Goal: Task Accomplishment & Management: Use online tool/utility

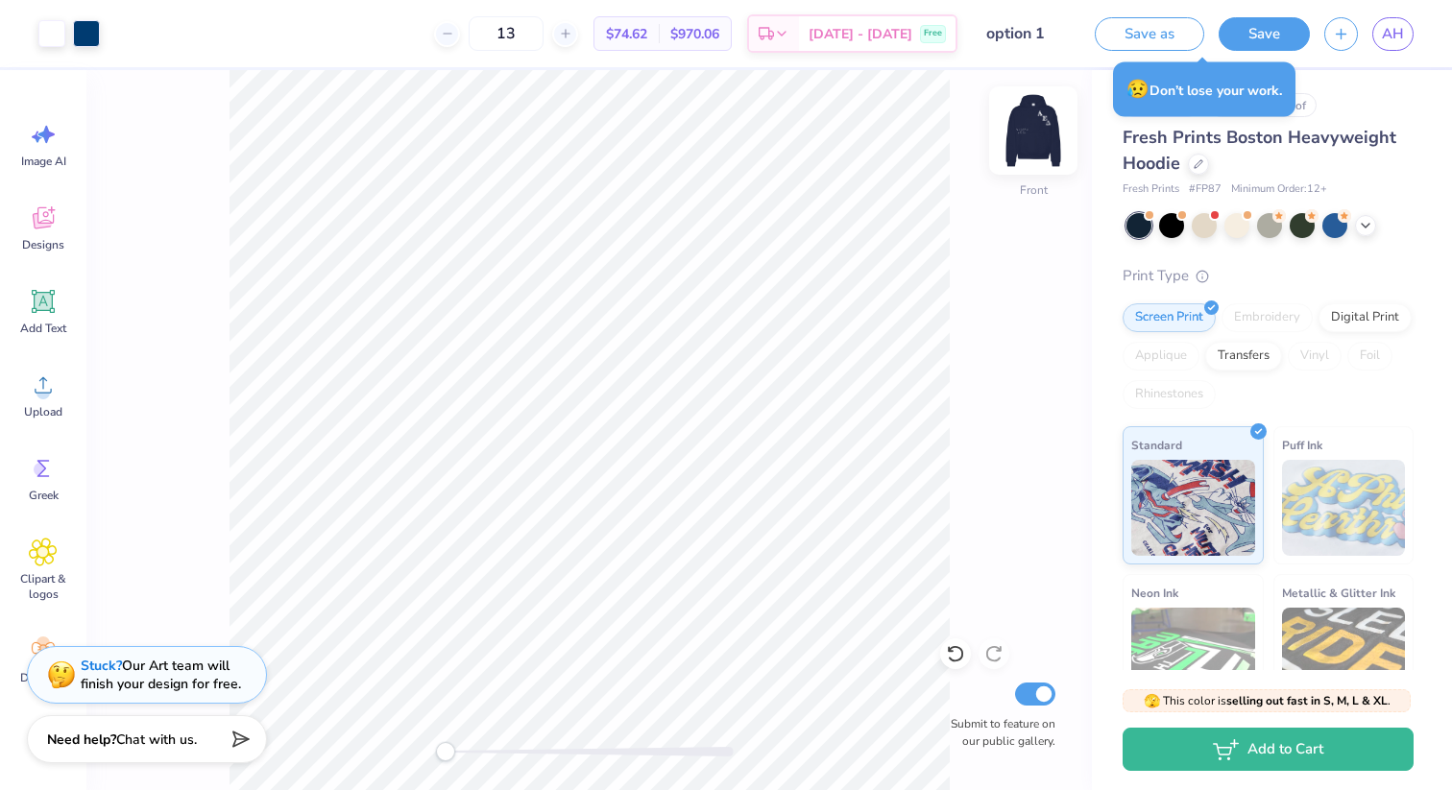
click at [1025, 134] on img at bounding box center [1033, 130] width 77 height 77
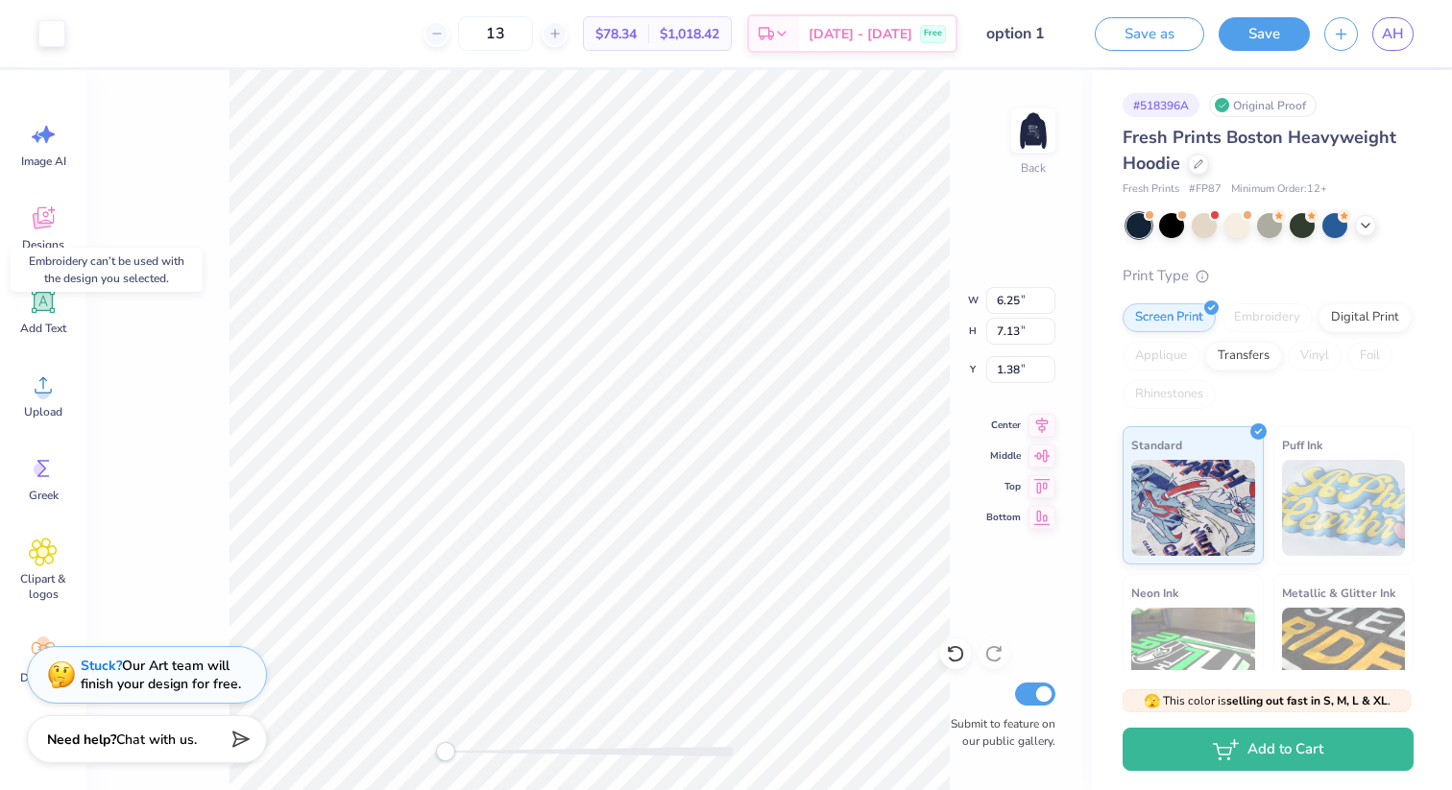
click at [1253, 319] on div "Embroidery" at bounding box center [1266, 317] width 91 height 29
click at [955, 201] on div "Back W 6.25 6.25 " H 7.13 7.13 " Y 1.38 1.38 " Center Middle Top Bottom Submit …" at bounding box center [588, 430] width 1005 height 720
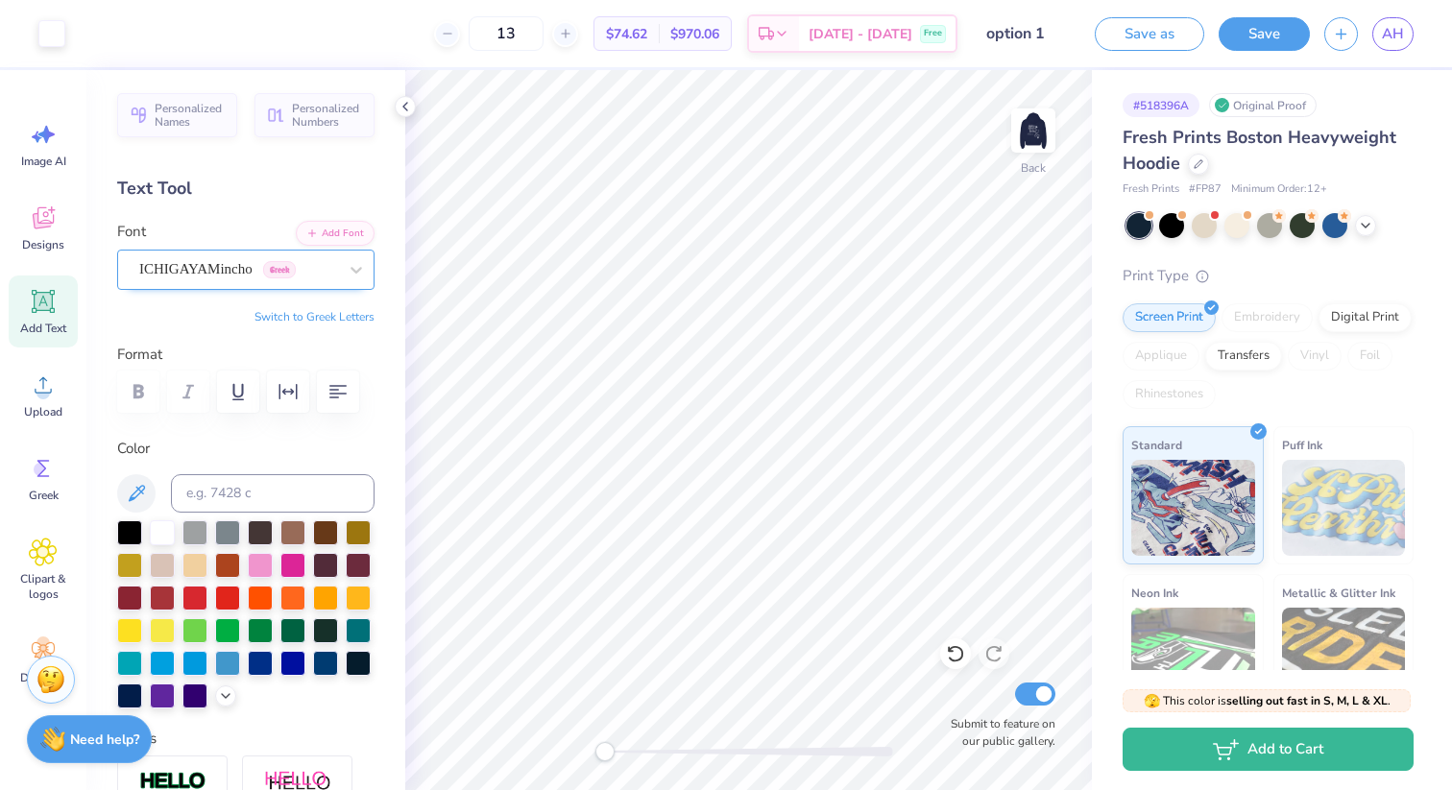
click at [328, 257] on div "ICHIGAYAMincho Greek" at bounding box center [238, 269] width 202 height 30
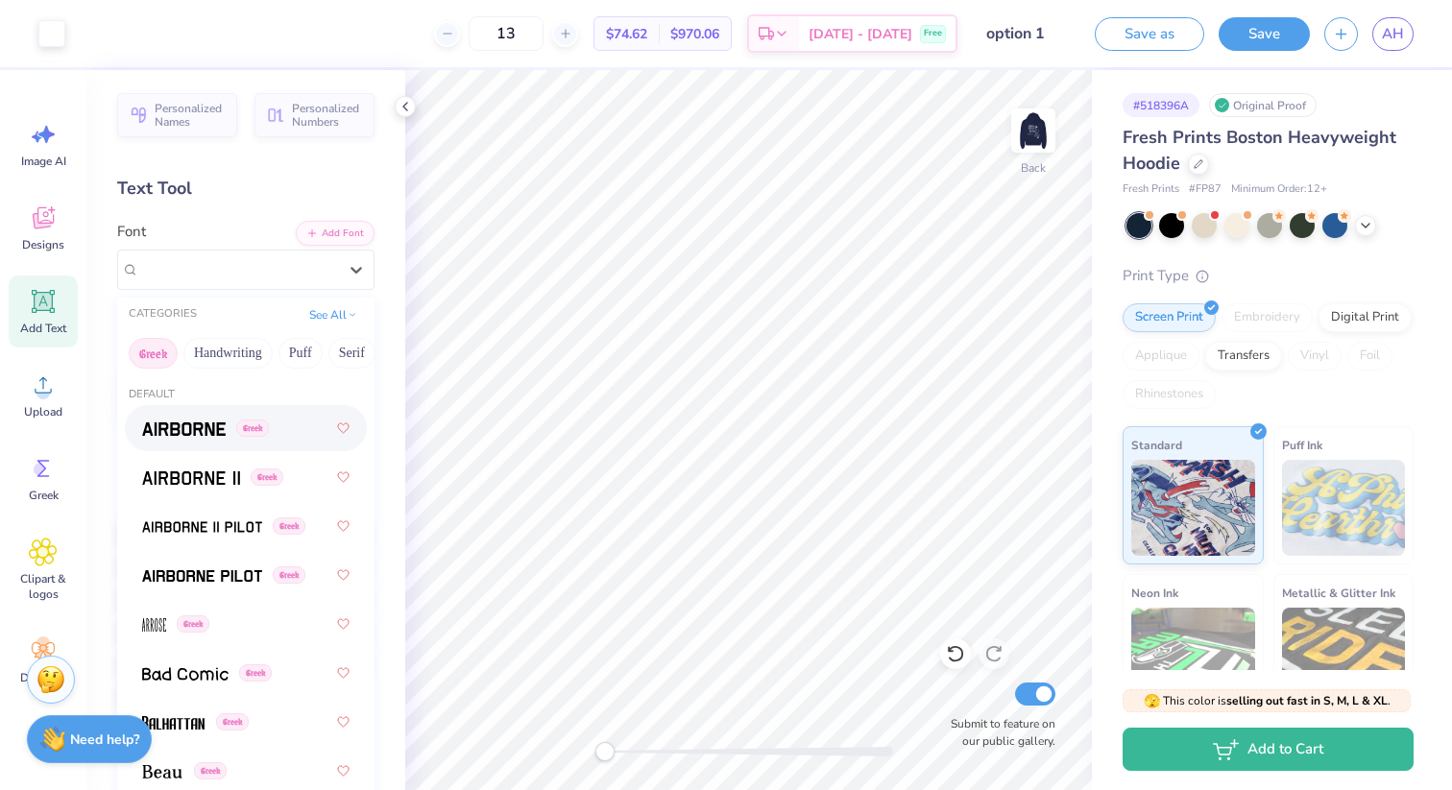
click at [253, 438] on div "Greek" at bounding box center [205, 429] width 127 height 20
click at [283, 278] on div "Airborne Greek" at bounding box center [238, 269] width 202 height 30
click at [278, 470] on span "Greek" at bounding box center [267, 477] width 33 height 17
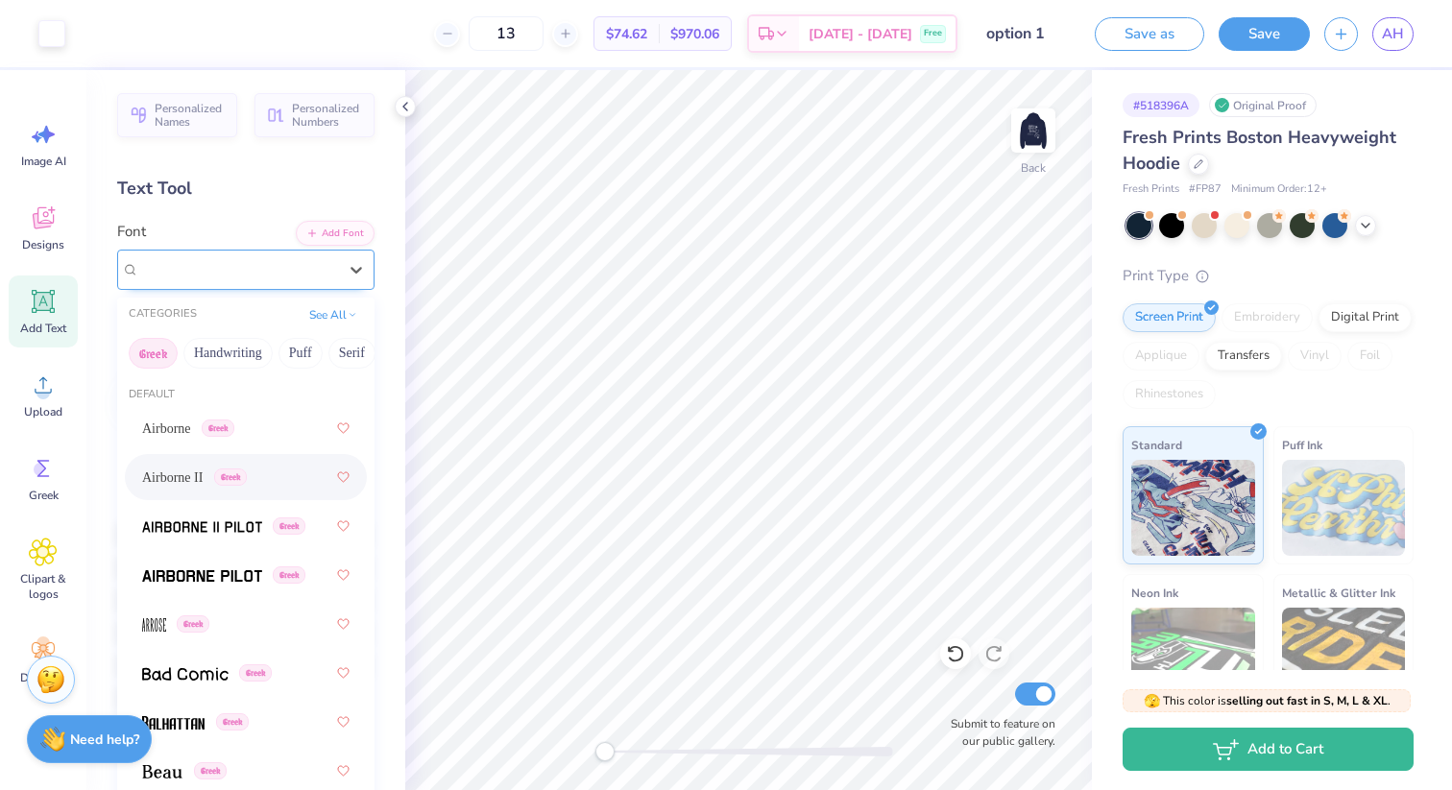
click at [301, 273] on div "Airborne II Greek" at bounding box center [238, 269] width 202 height 30
click at [285, 559] on div "Greek" at bounding box center [245, 575] width 207 height 35
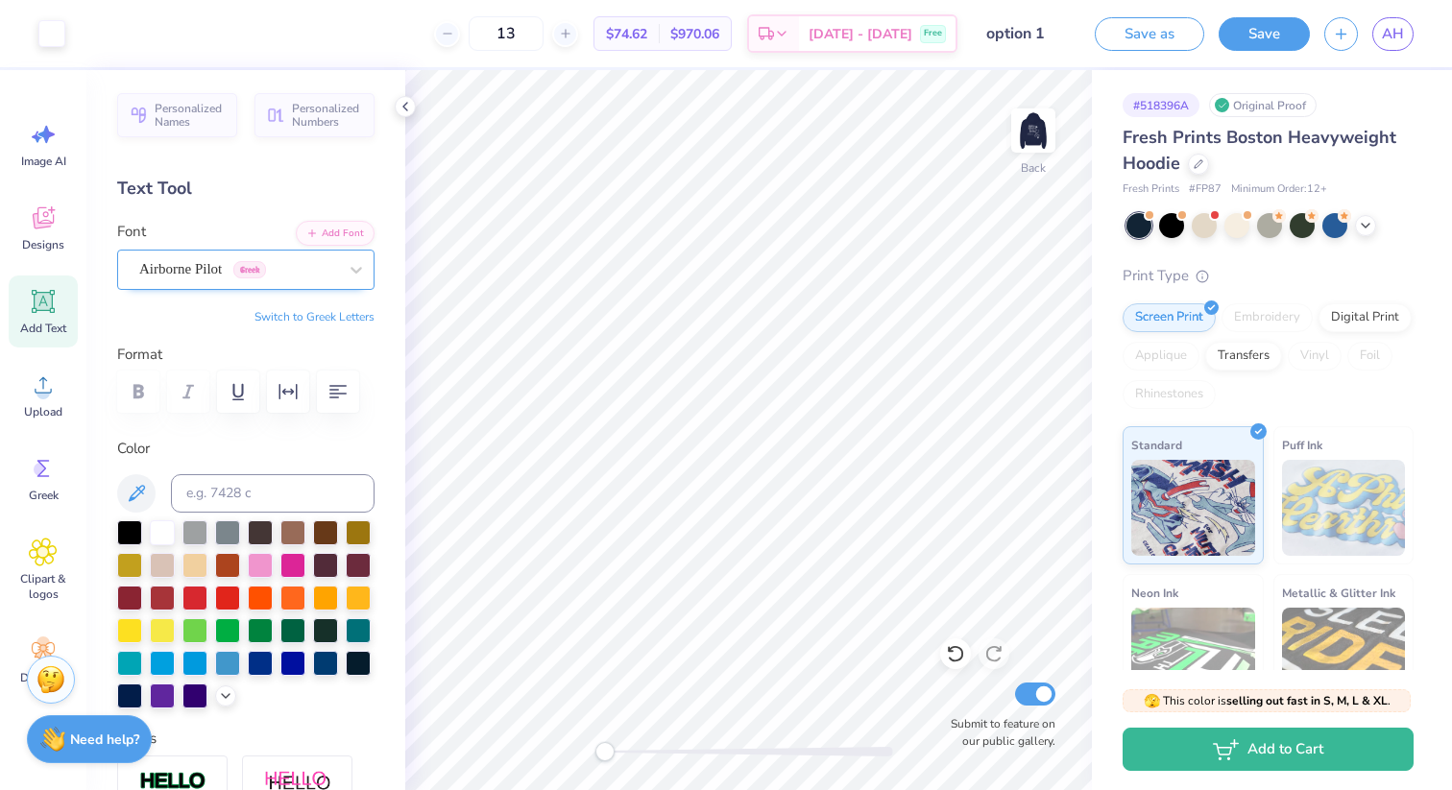
click at [300, 260] on div "Airborne Pilot Greek" at bounding box center [238, 269] width 202 height 30
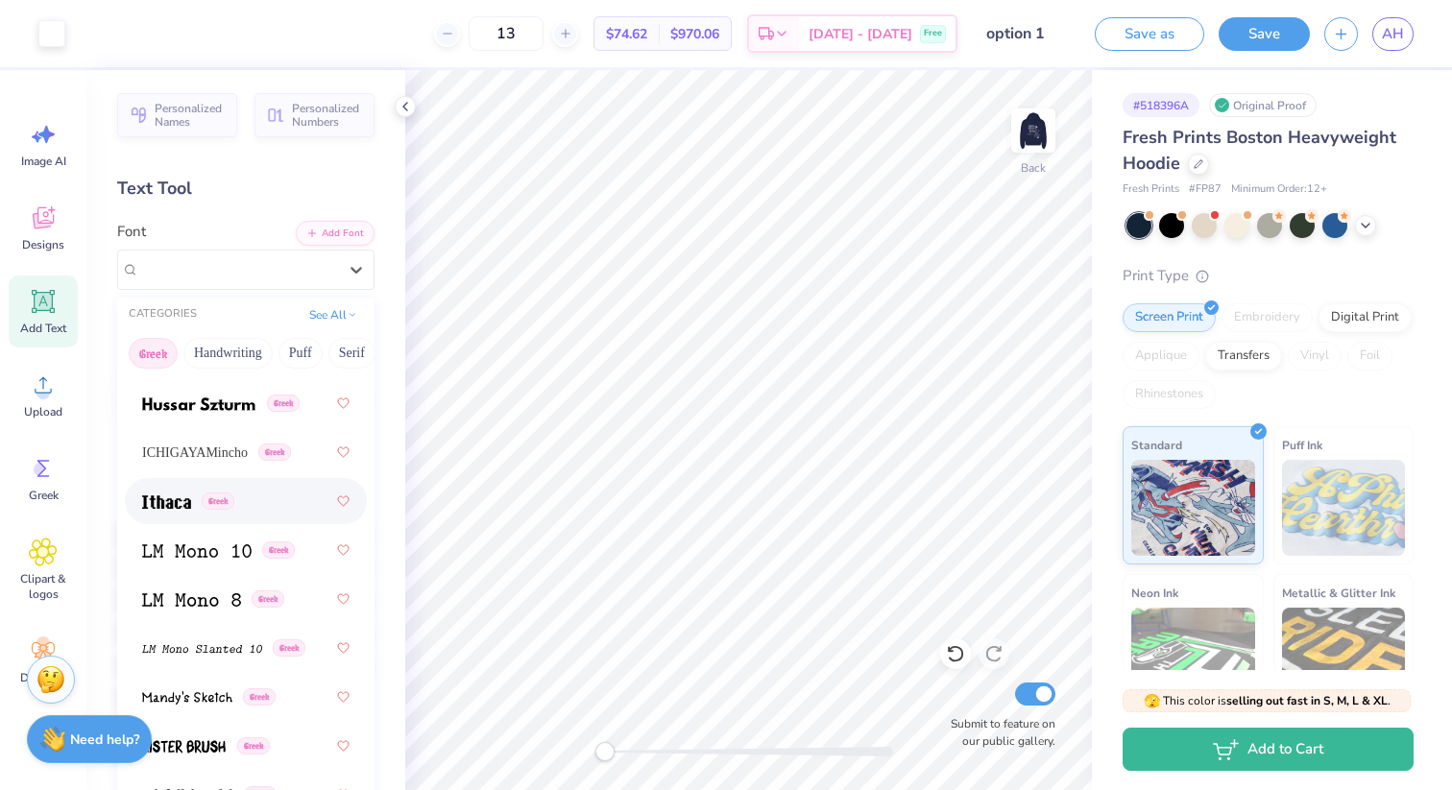
scroll to position [1069, 0]
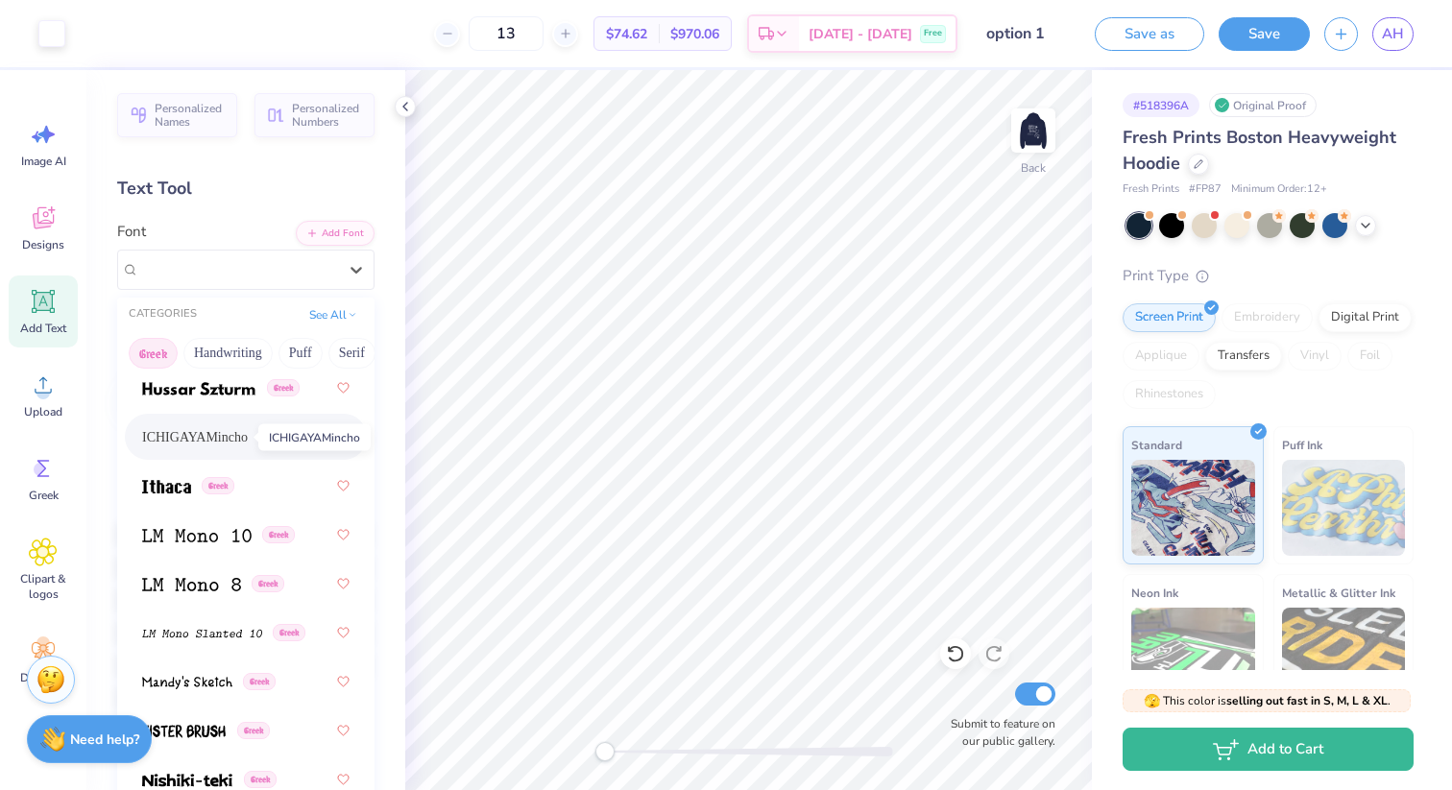
click at [225, 436] on span "ICHIGAYAMincho" at bounding box center [195, 437] width 106 height 20
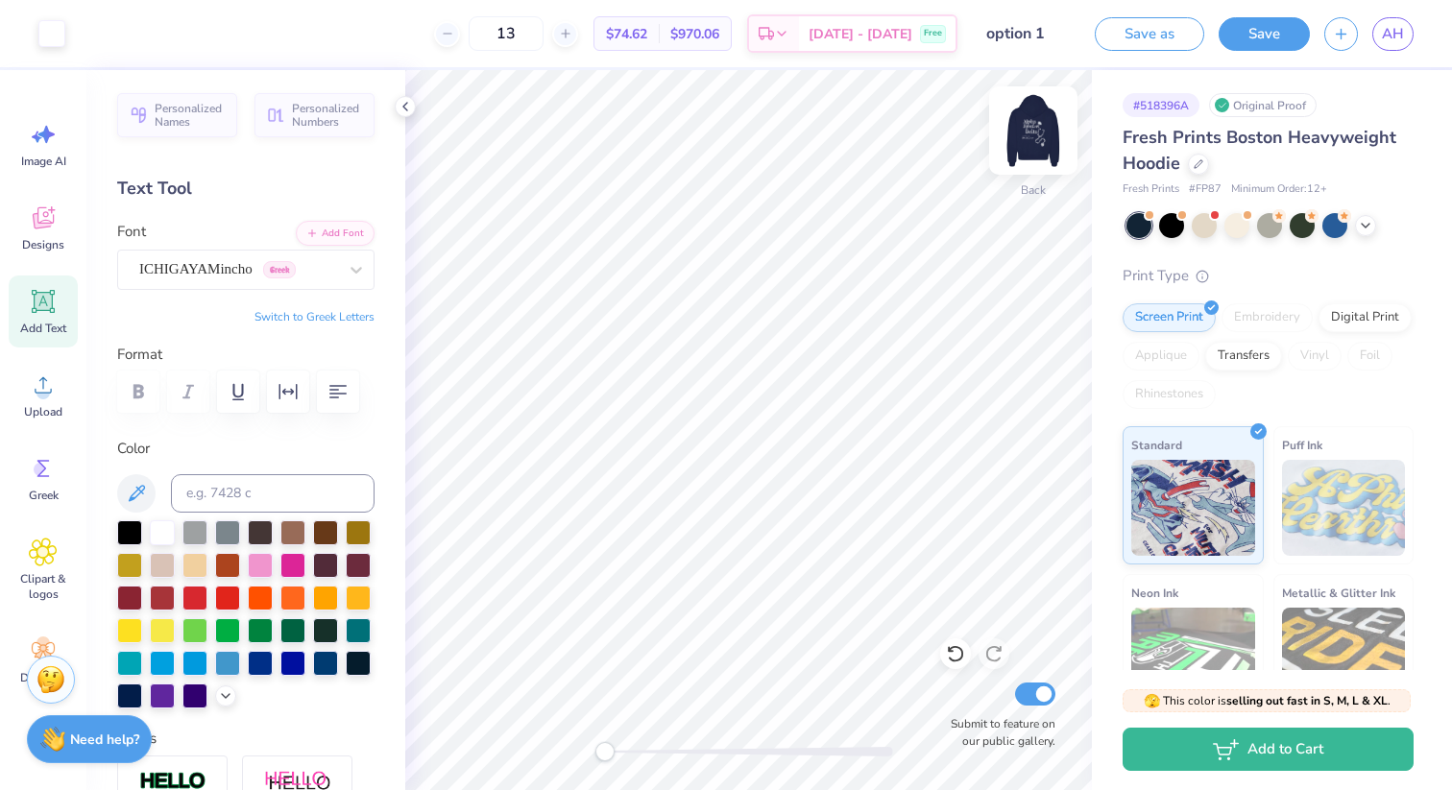
click at [1041, 132] on img at bounding box center [1033, 130] width 77 height 77
type input "12.04"
type input "14.24"
type input "9.62"
type input "14.28"
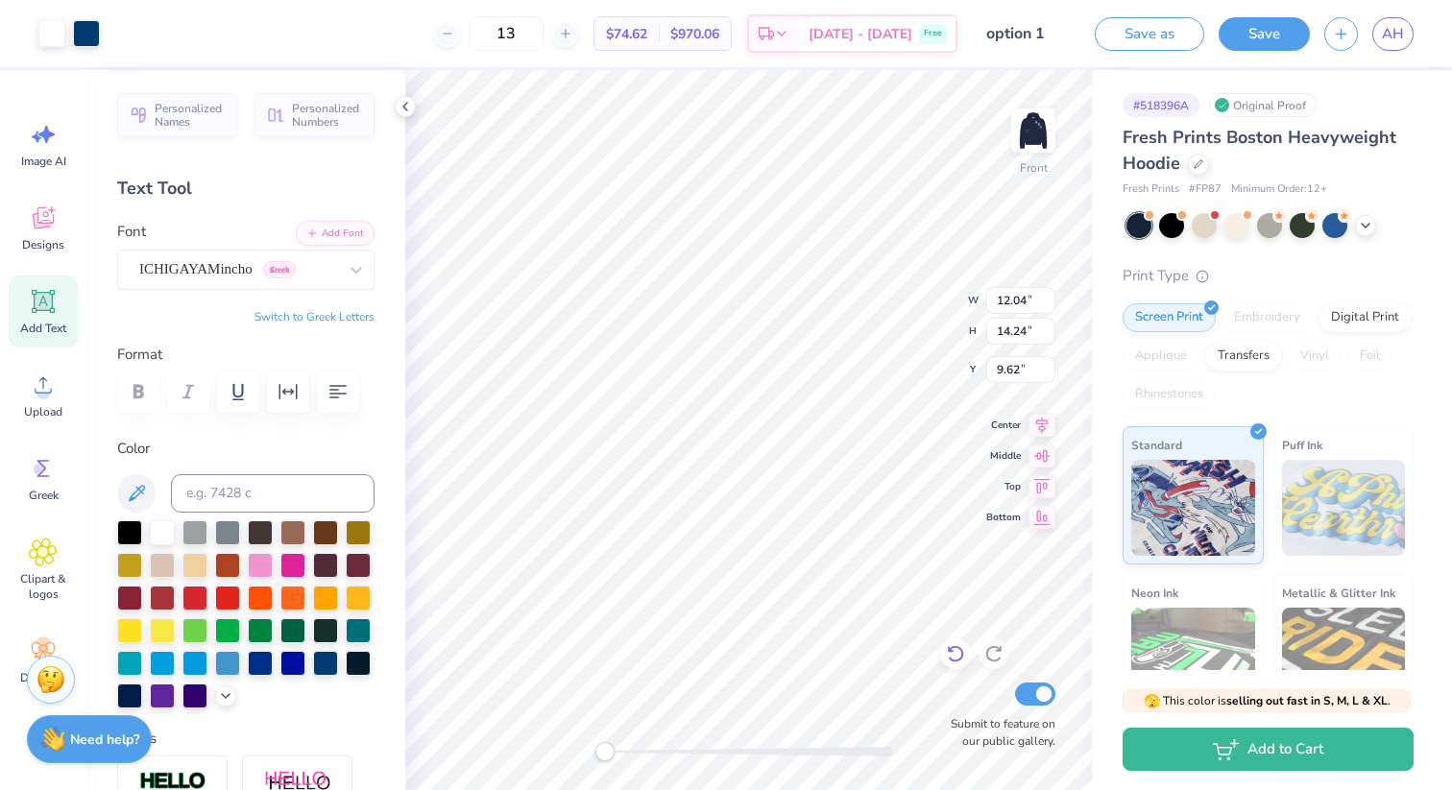
type input "16.89"
type input "7.34"
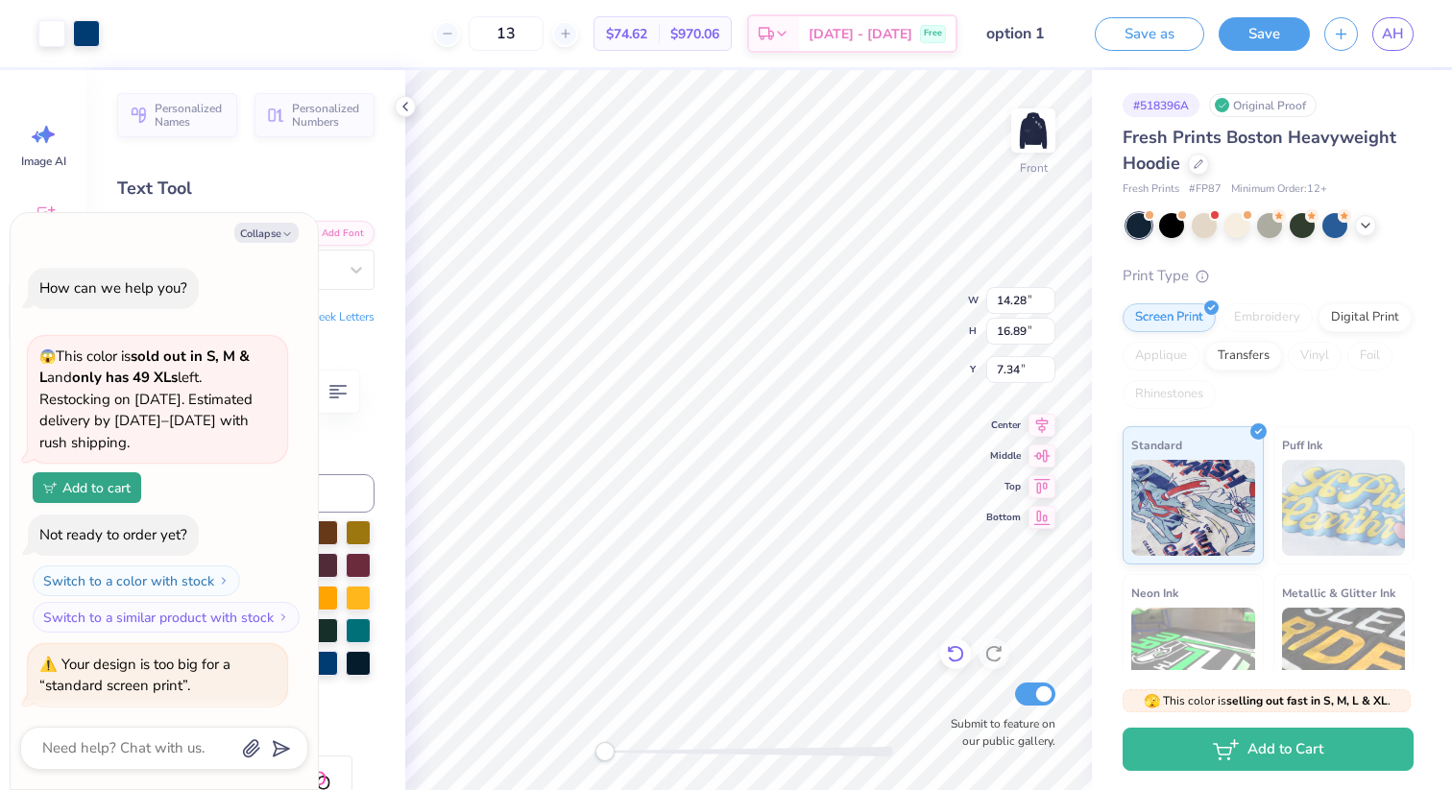
scroll to position [763, 0]
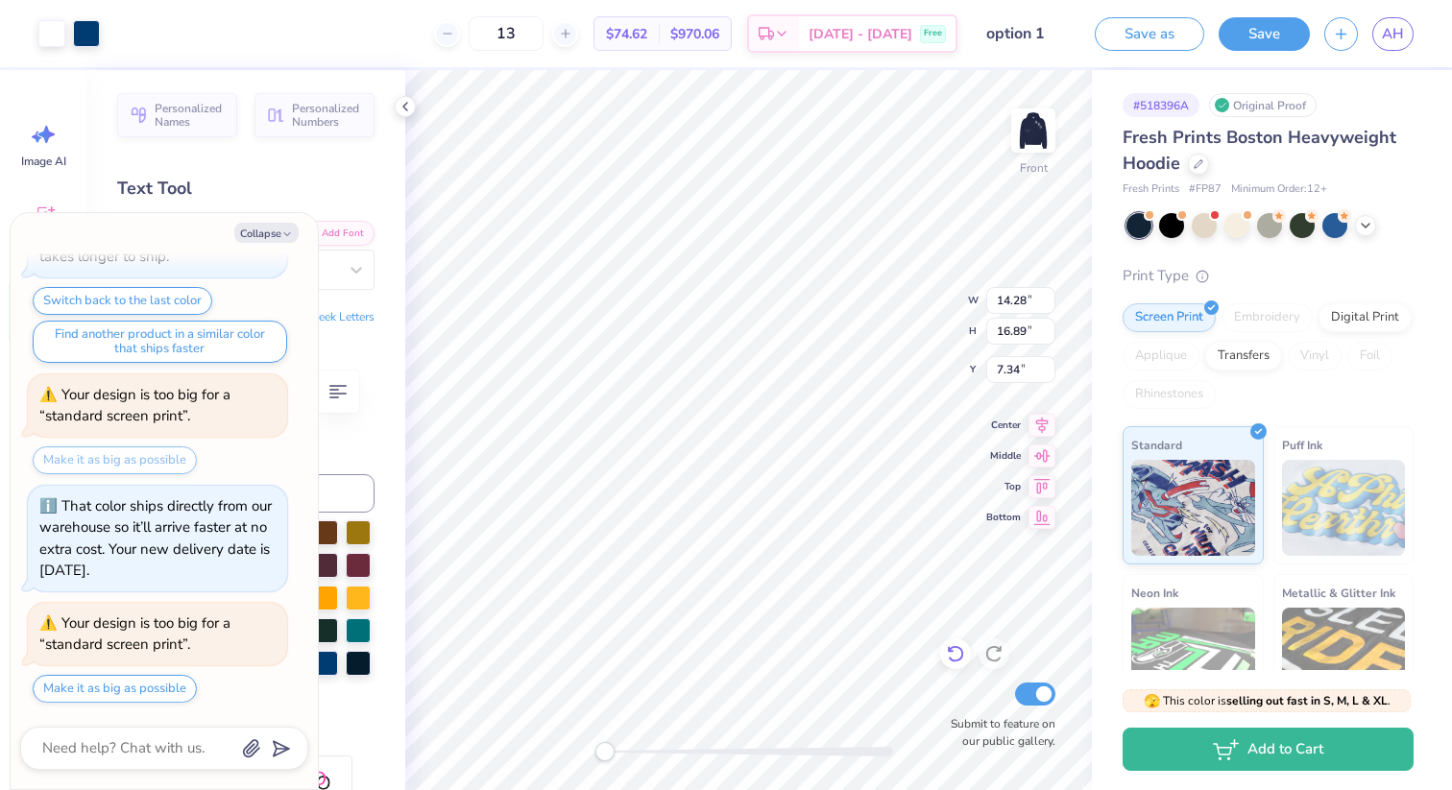
type textarea "x"
type input "14.64"
type input "17.31"
type input "6.91"
type textarea "x"
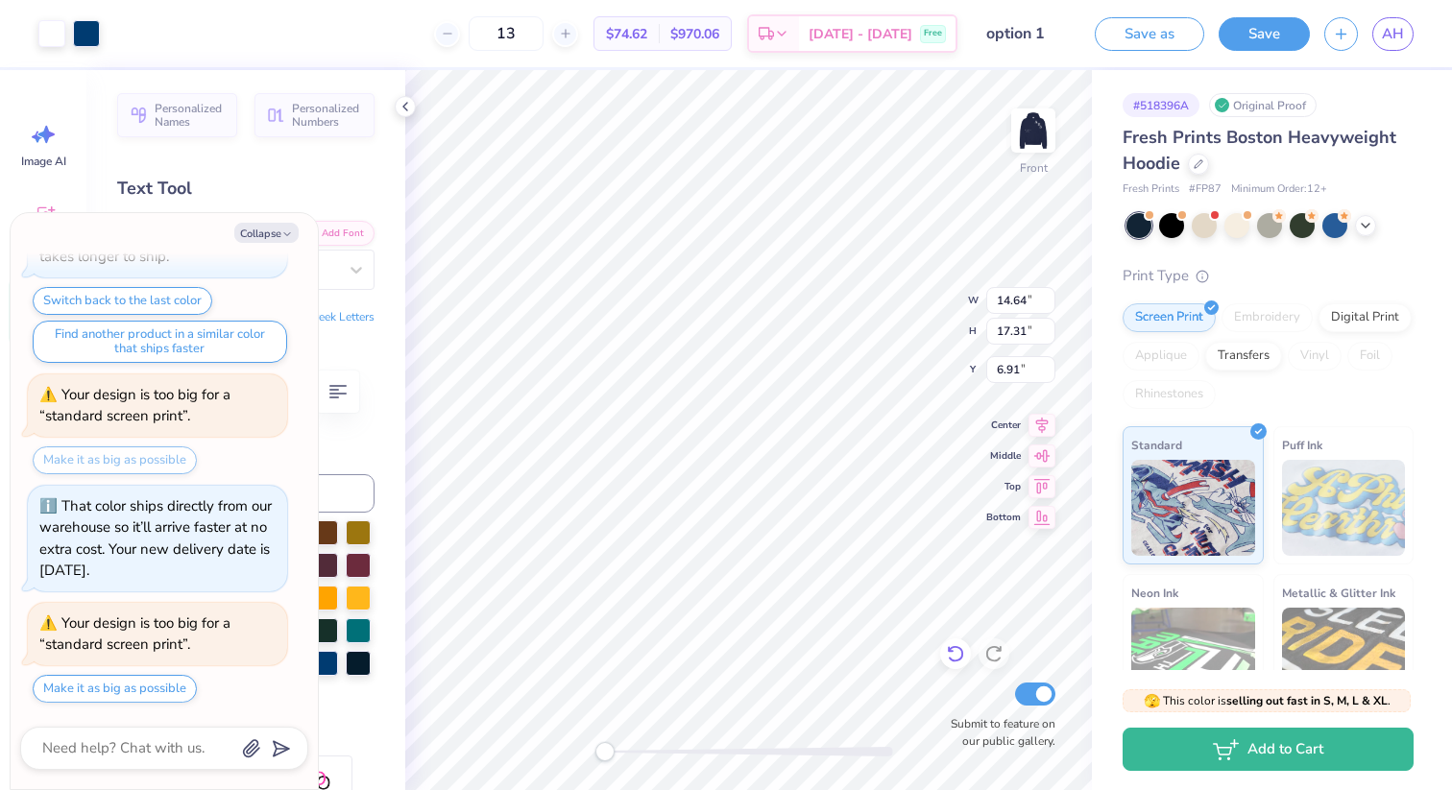
type input "6.09"
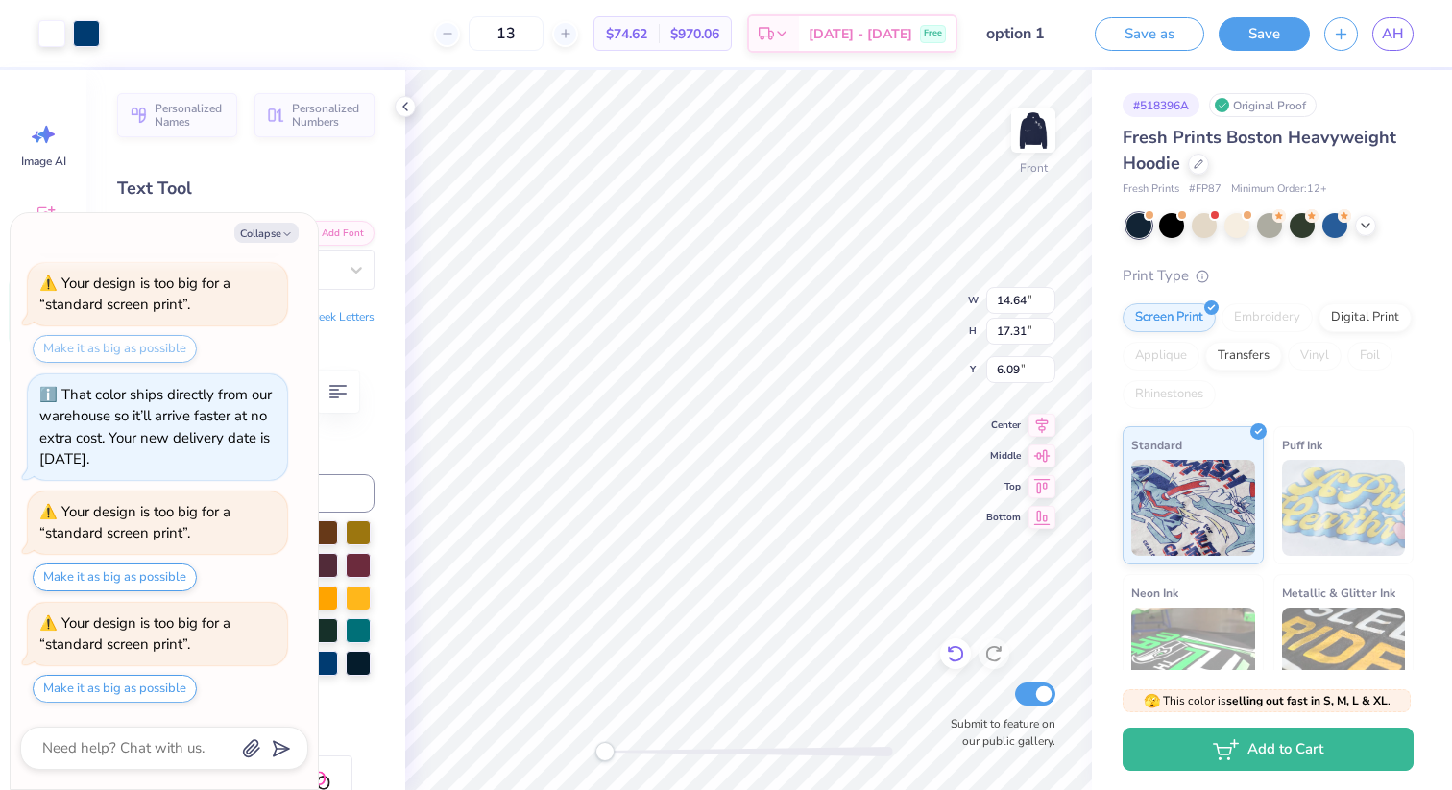
type textarea "x"
type input "14.87"
type input "17.59"
type input "5.81"
click at [1022, 120] on img at bounding box center [1033, 130] width 77 height 77
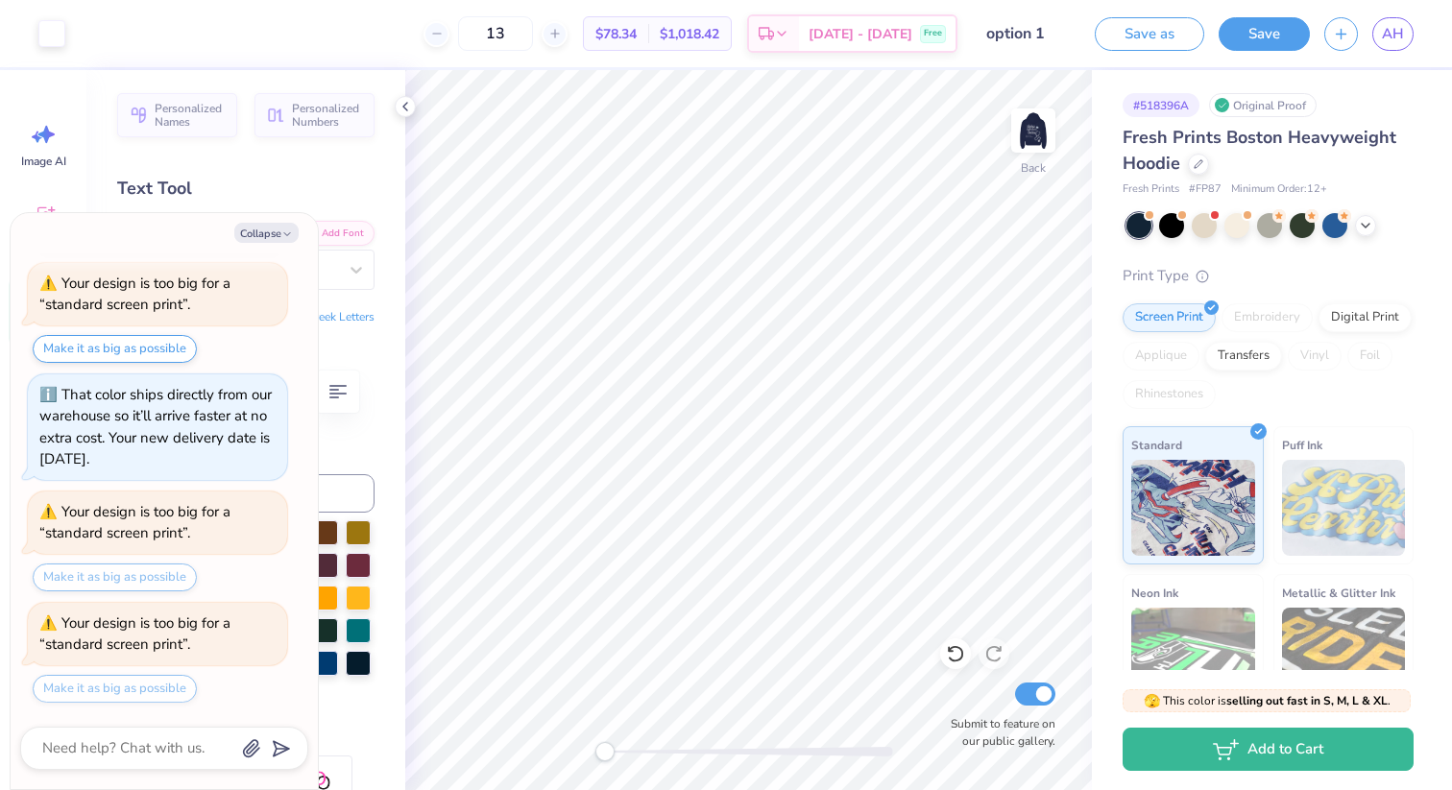
click at [185, 294] on div "Your design is too big for a “standard screen print”." at bounding box center [134, 294] width 191 height 41
click at [168, 339] on button "Make it as big as possible" at bounding box center [115, 349] width 164 height 28
click at [142, 575] on div "Make it as big as possible" at bounding box center [115, 578] width 164 height 28
click at [271, 240] on button "Collapse" at bounding box center [266, 233] width 64 height 20
type textarea "x"
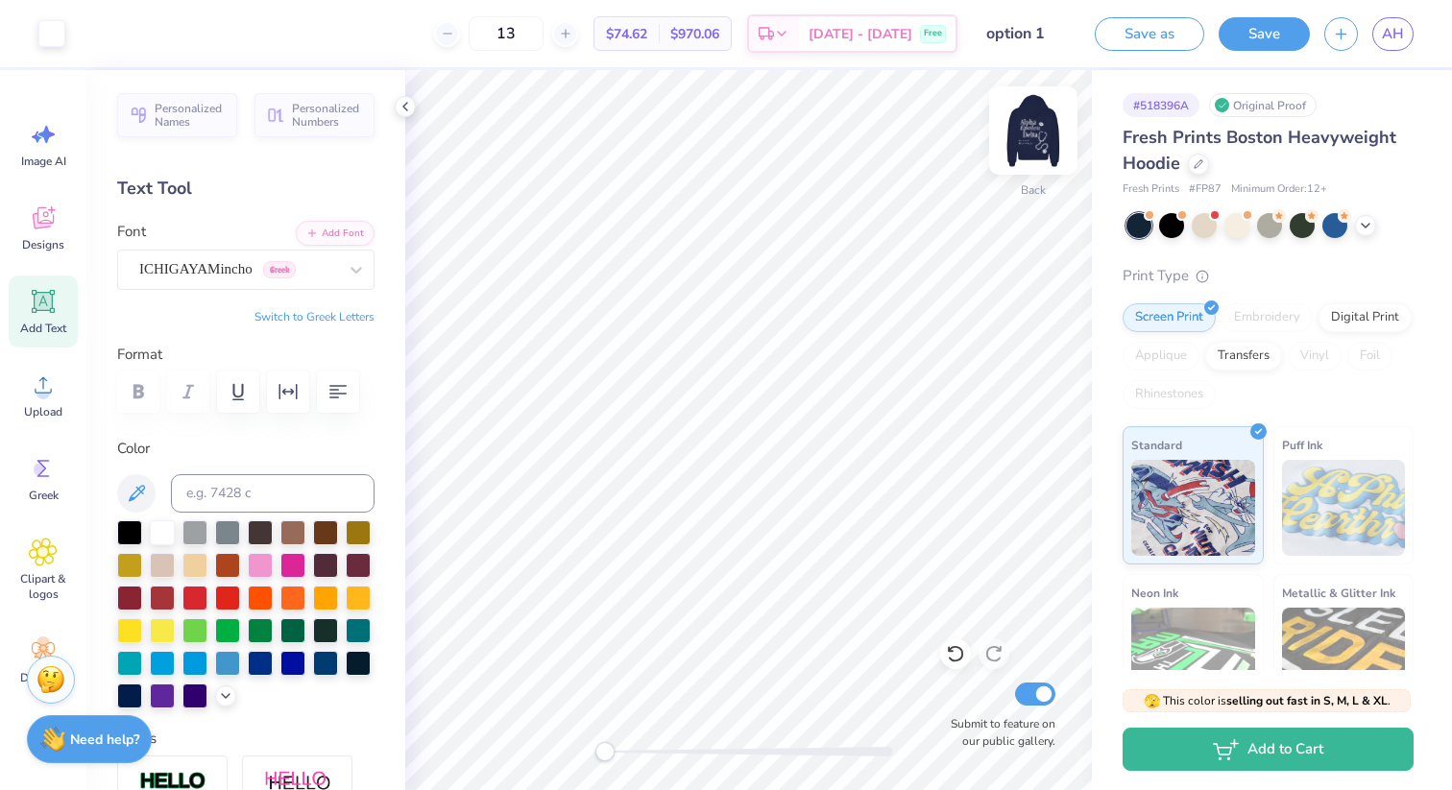
click at [1030, 137] on img at bounding box center [1033, 130] width 77 height 77
click at [49, 138] on icon at bounding box center [43, 134] width 29 height 29
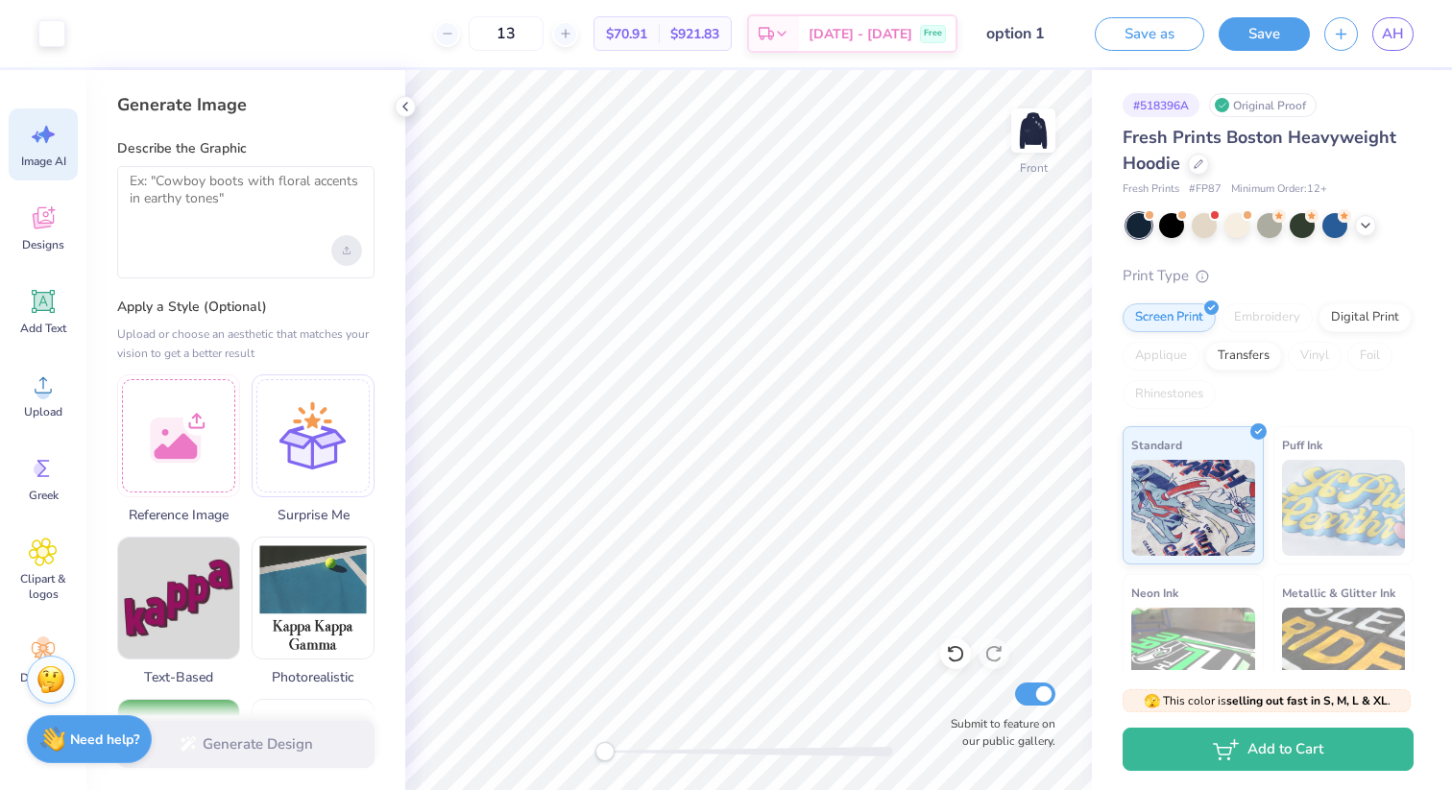
click at [347, 253] on icon "Upload image" at bounding box center [347, 251] width 8 height 8
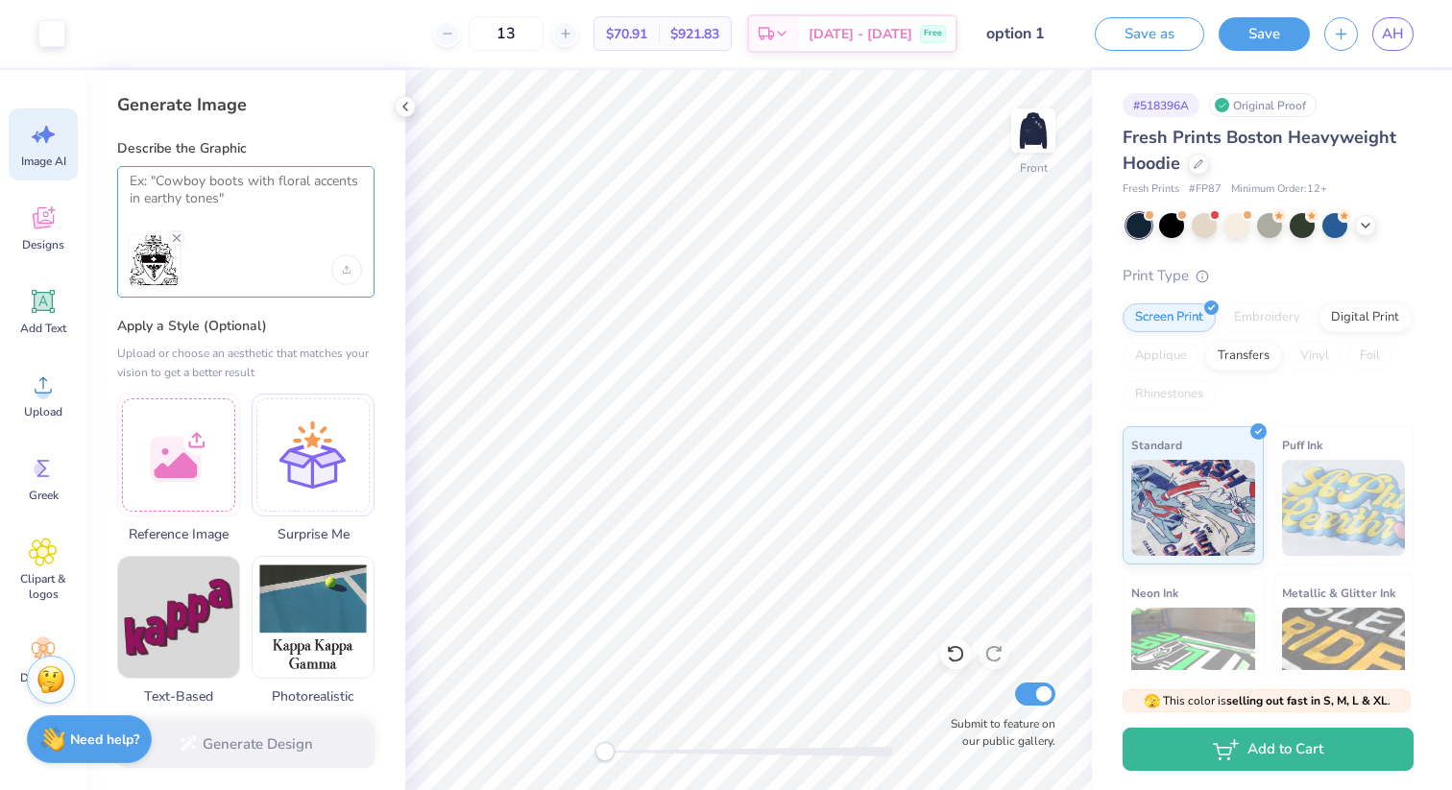
click at [241, 190] on textarea at bounding box center [246, 197] width 232 height 48
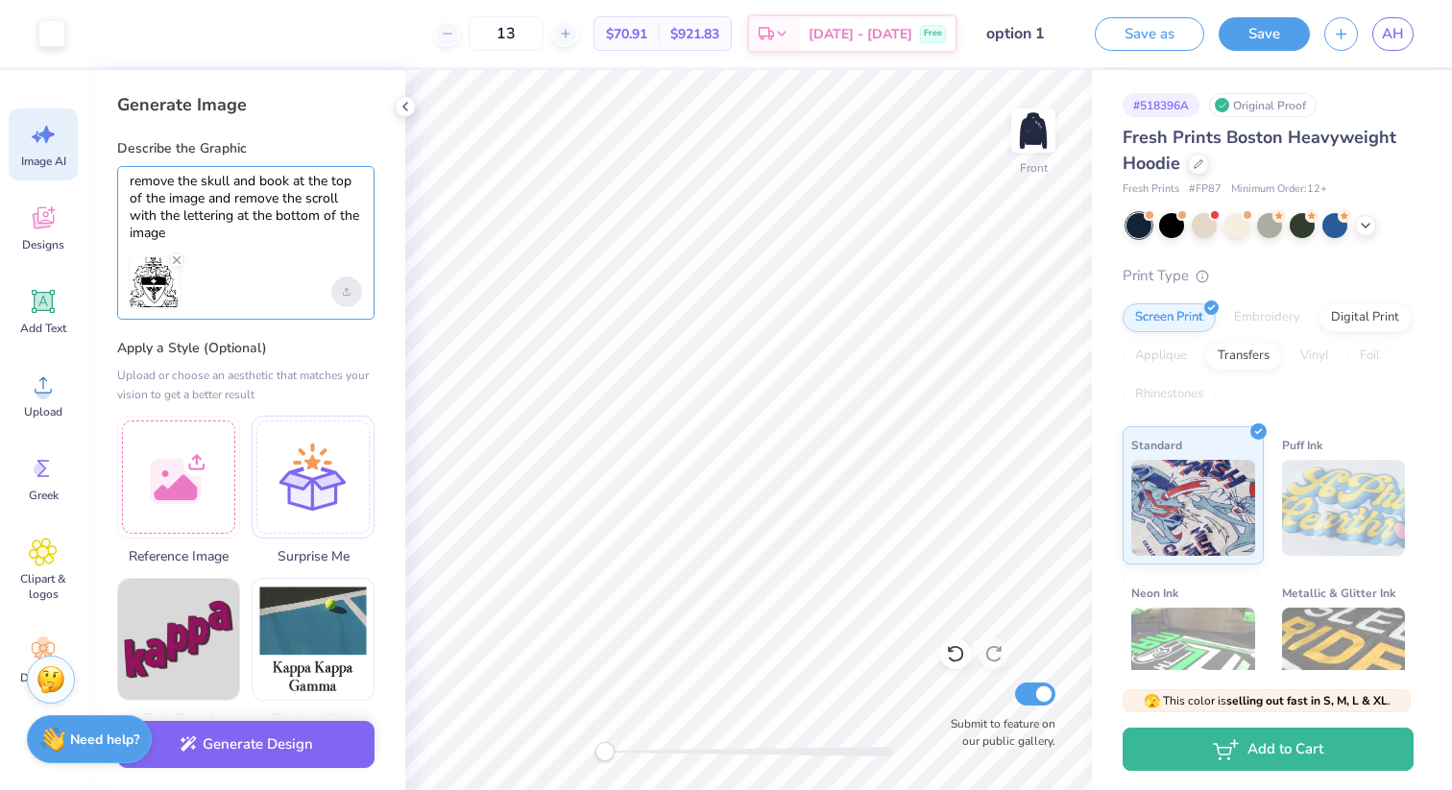
type textarea "remove the skull and book at the top of the image and remove the scroll with th…"
click at [352, 289] on div "Upload image" at bounding box center [346, 292] width 31 height 31
click at [179, 256] on line "Remove uploaded image" at bounding box center [177, 259] width 7 height 7
click at [272, 736] on button "Generate Design" at bounding box center [245, 739] width 257 height 47
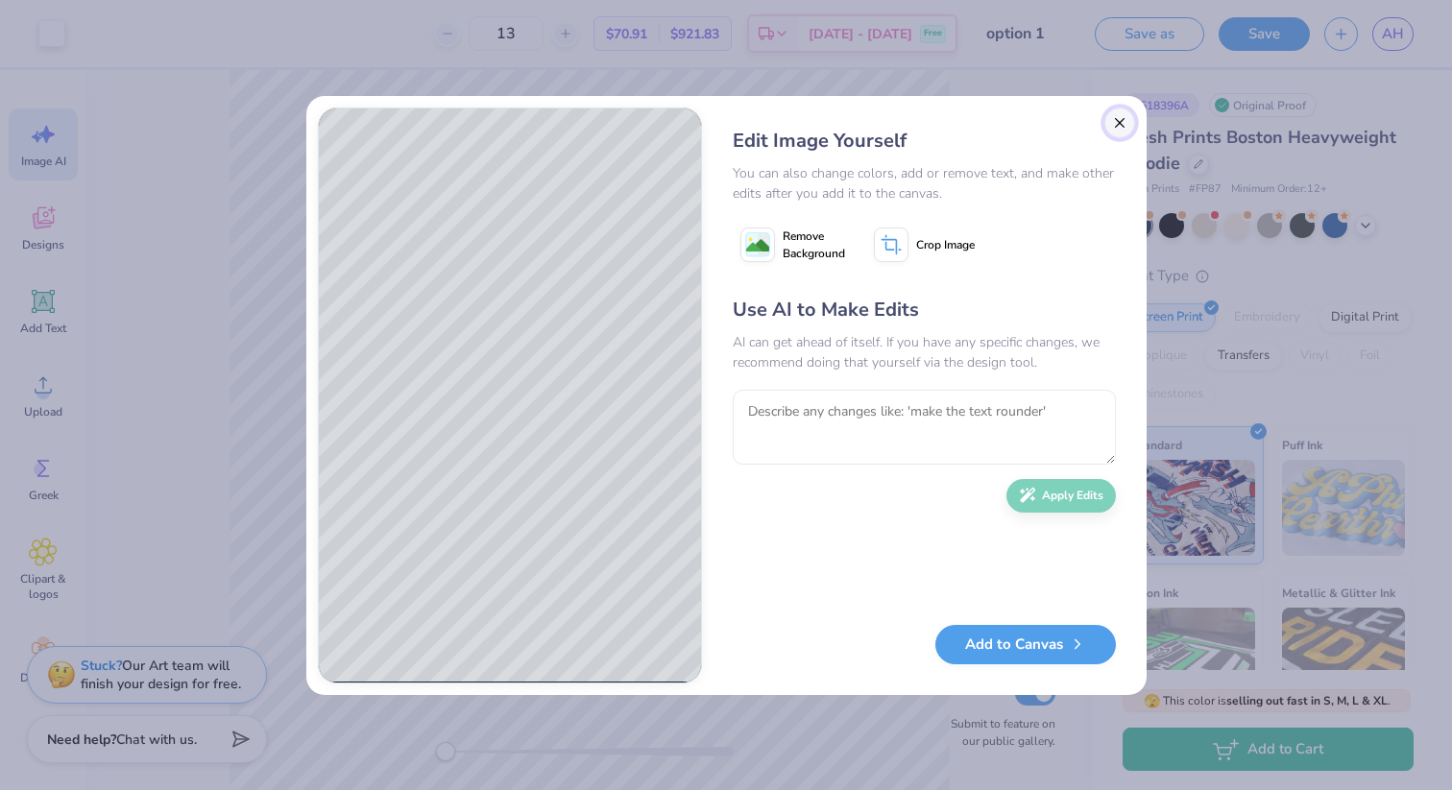
click at [1126, 119] on button "Close" at bounding box center [1119, 123] width 31 height 31
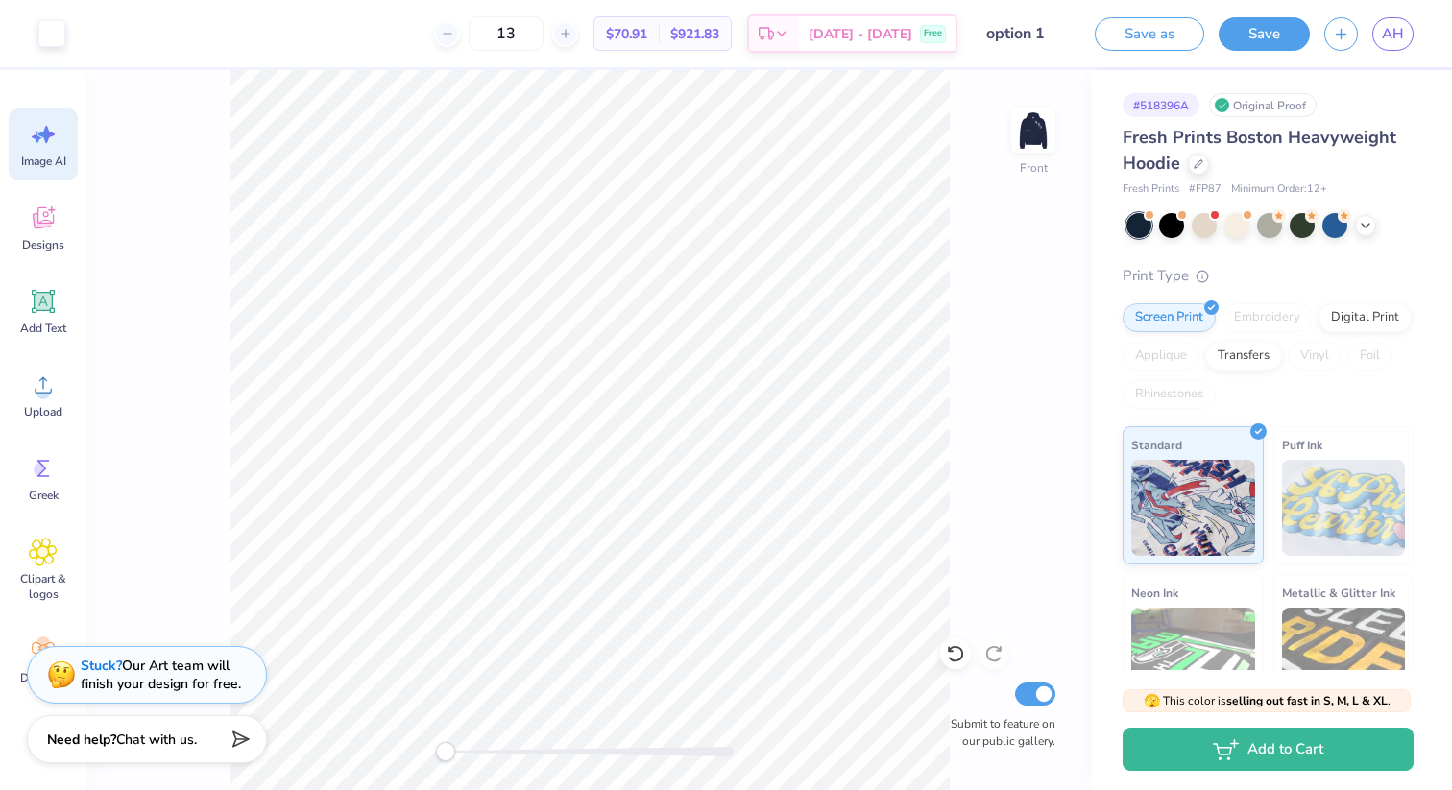
scroll to position [0, 43]
click at [42, 223] on icon at bounding box center [43, 218] width 21 height 22
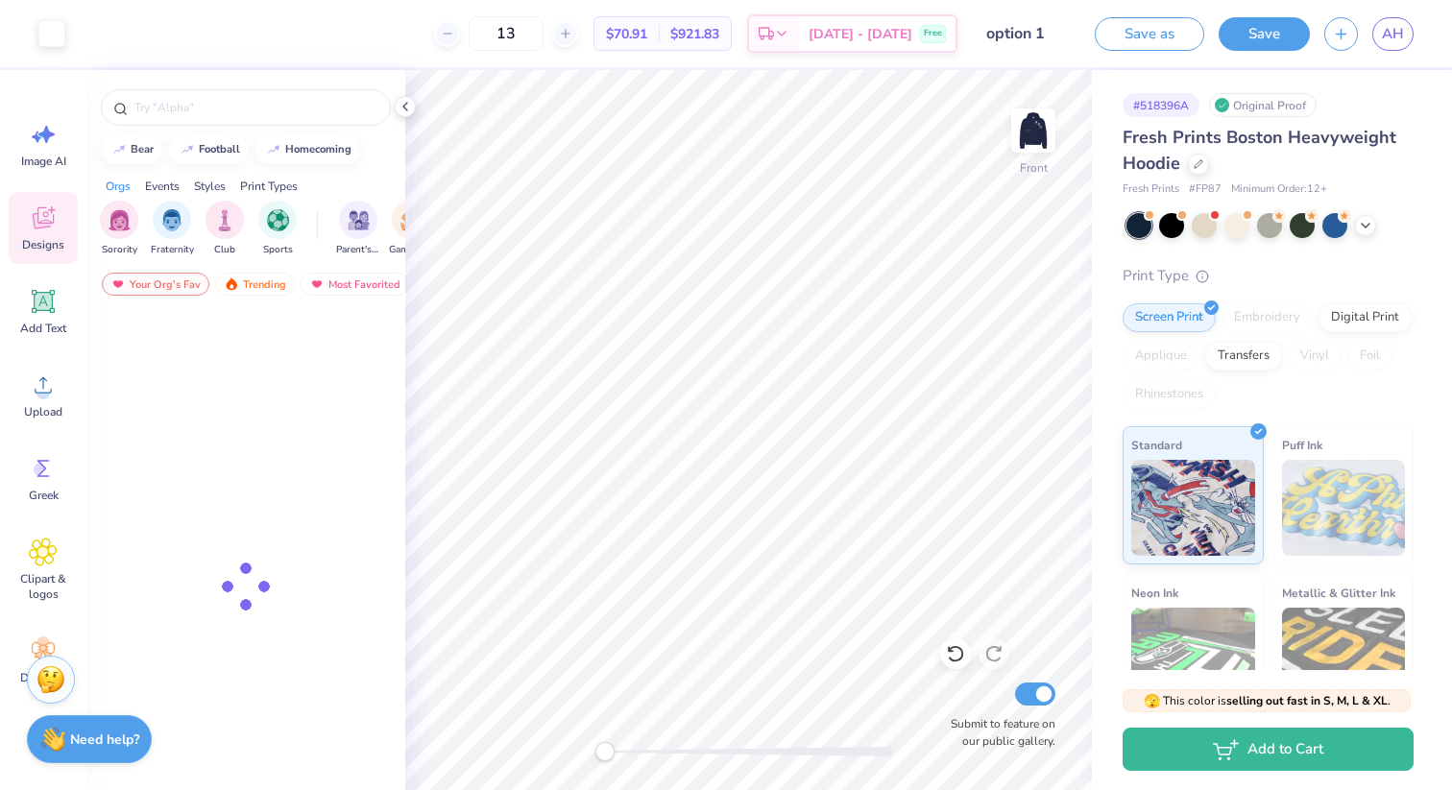
scroll to position [0, 0]
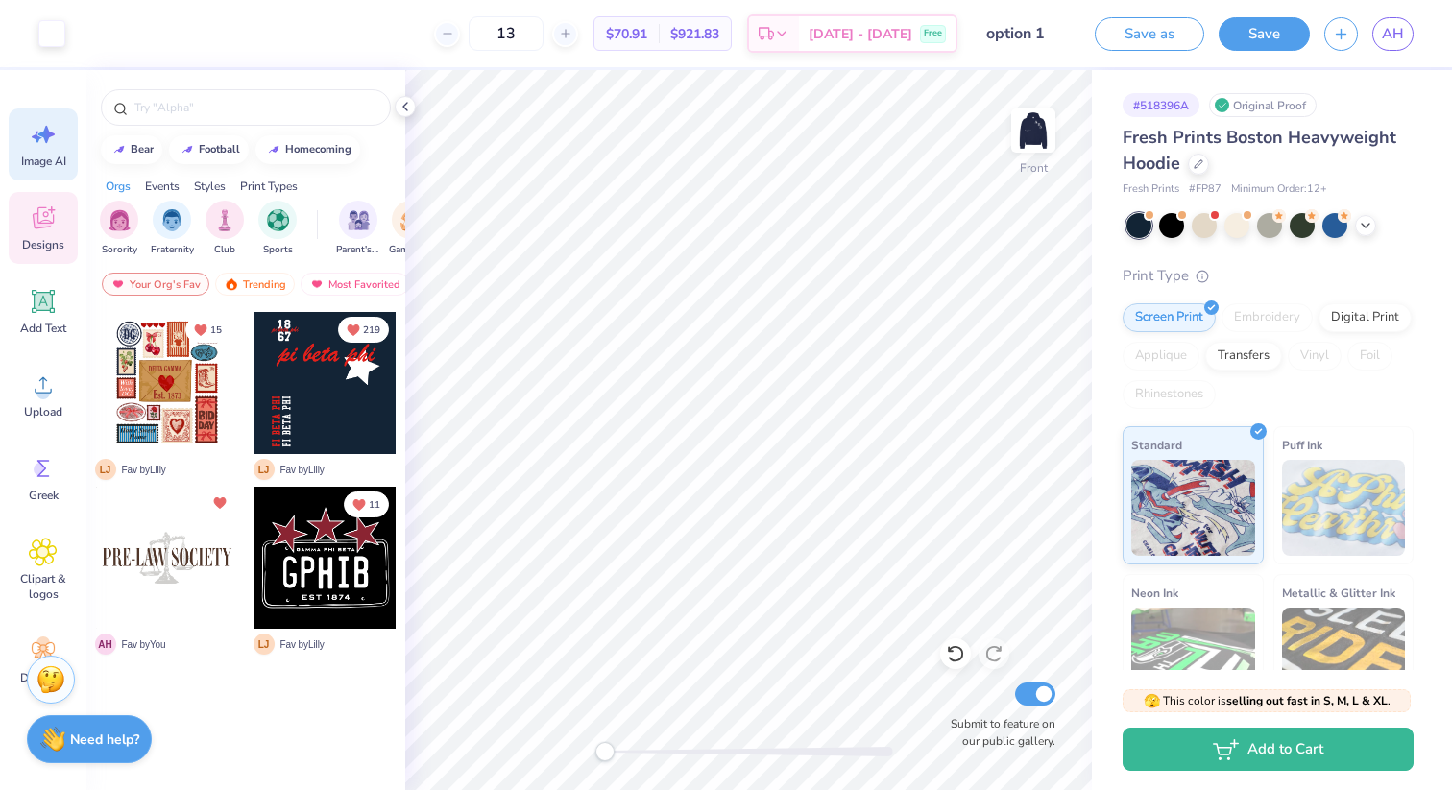
click at [42, 158] on span "Image AI" at bounding box center [43, 161] width 45 height 15
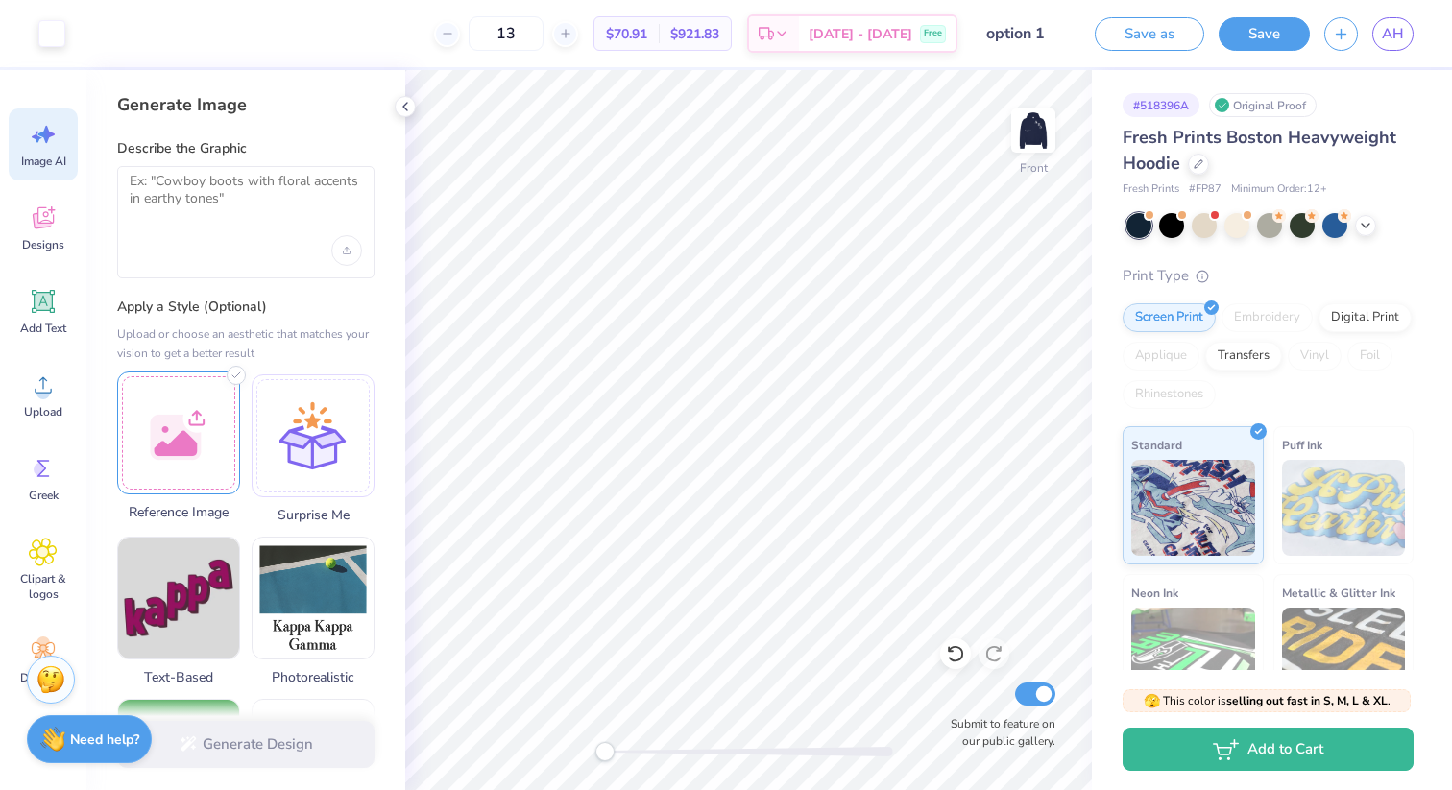
click at [194, 447] on div at bounding box center [178, 433] width 123 height 123
click at [241, 181] on textarea at bounding box center [246, 197] width 232 height 48
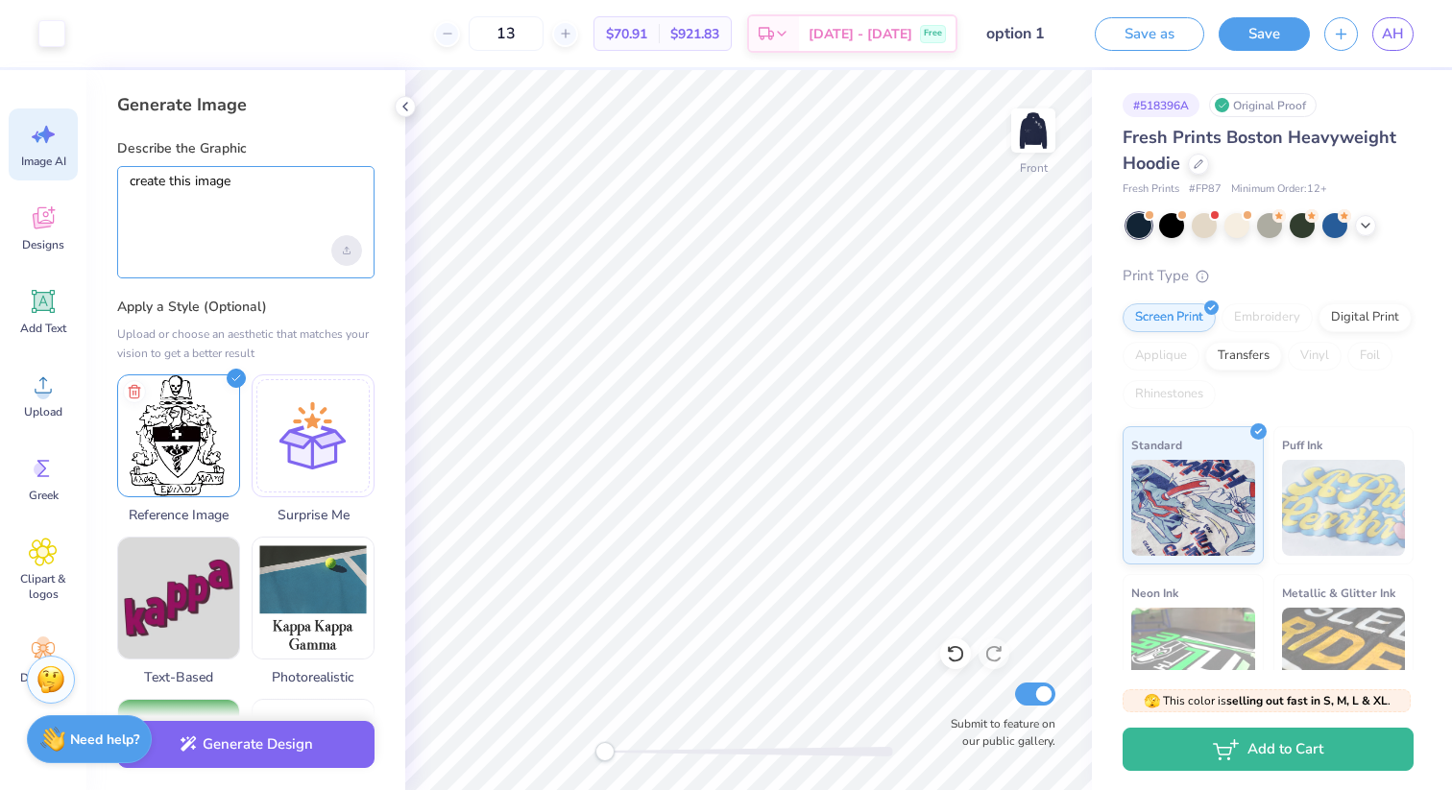
type textarea "create this image"
click at [339, 249] on div "Upload image" at bounding box center [346, 250] width 31 height 31
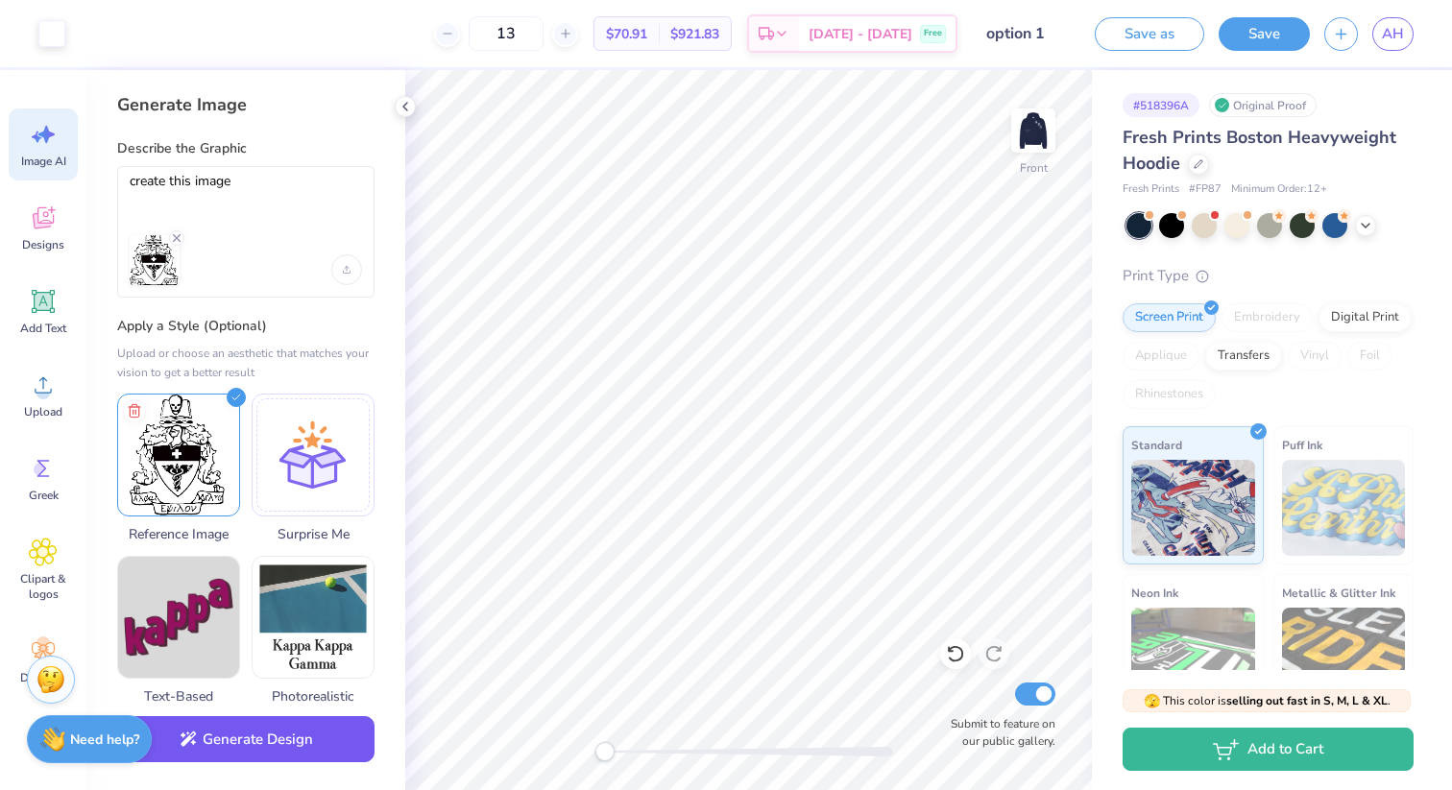
click at [301, 734] on button "Generate Design" at bounding box center [245, 739] width 257 height 47
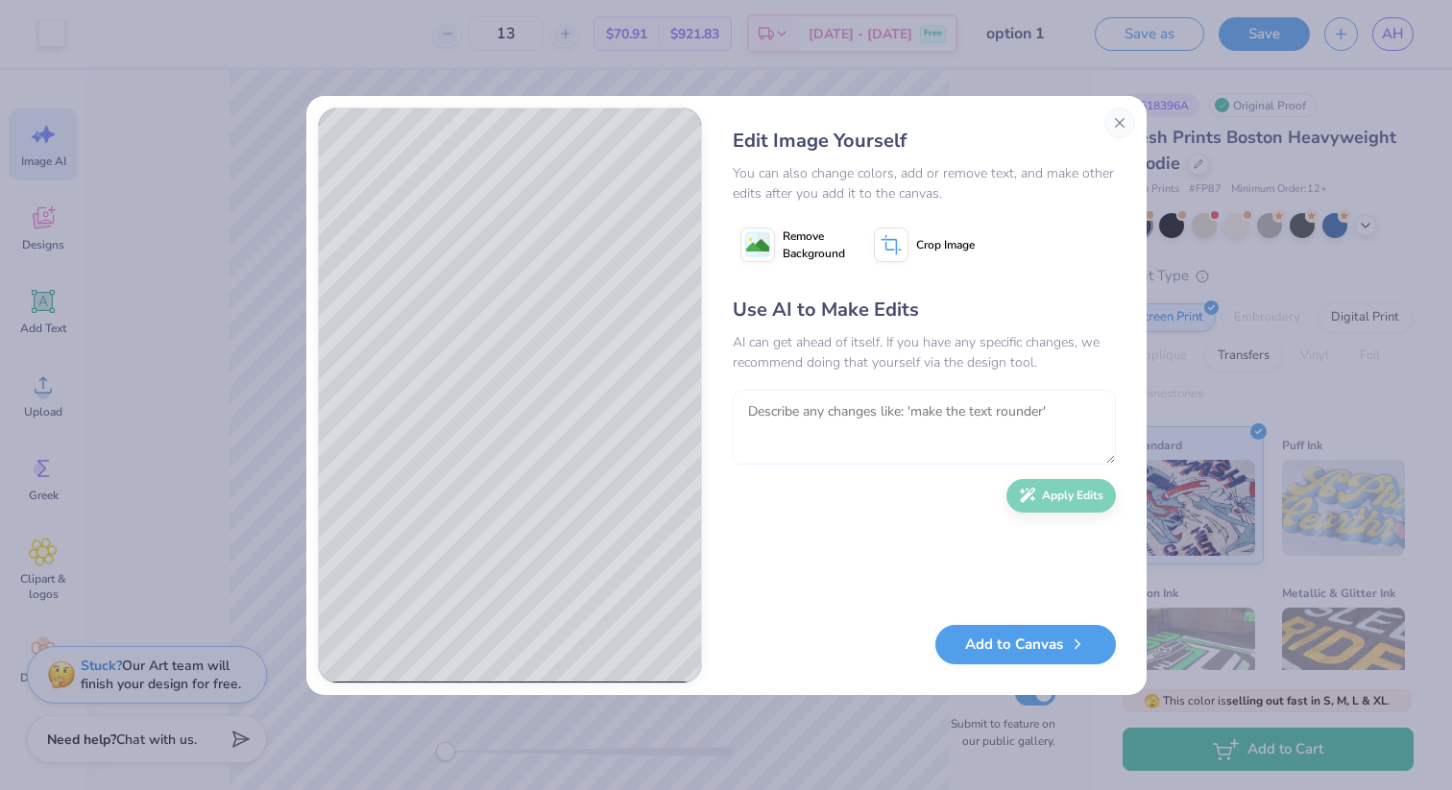
click at [851, 406] on textarea at bounding box center [924, 427] width 383 height 75
type textarea "make it exactly like the image i submitted was"
click at [1045, 500] on button "Apply Edits" at bounding box center [1060, 491] width 109 height 34
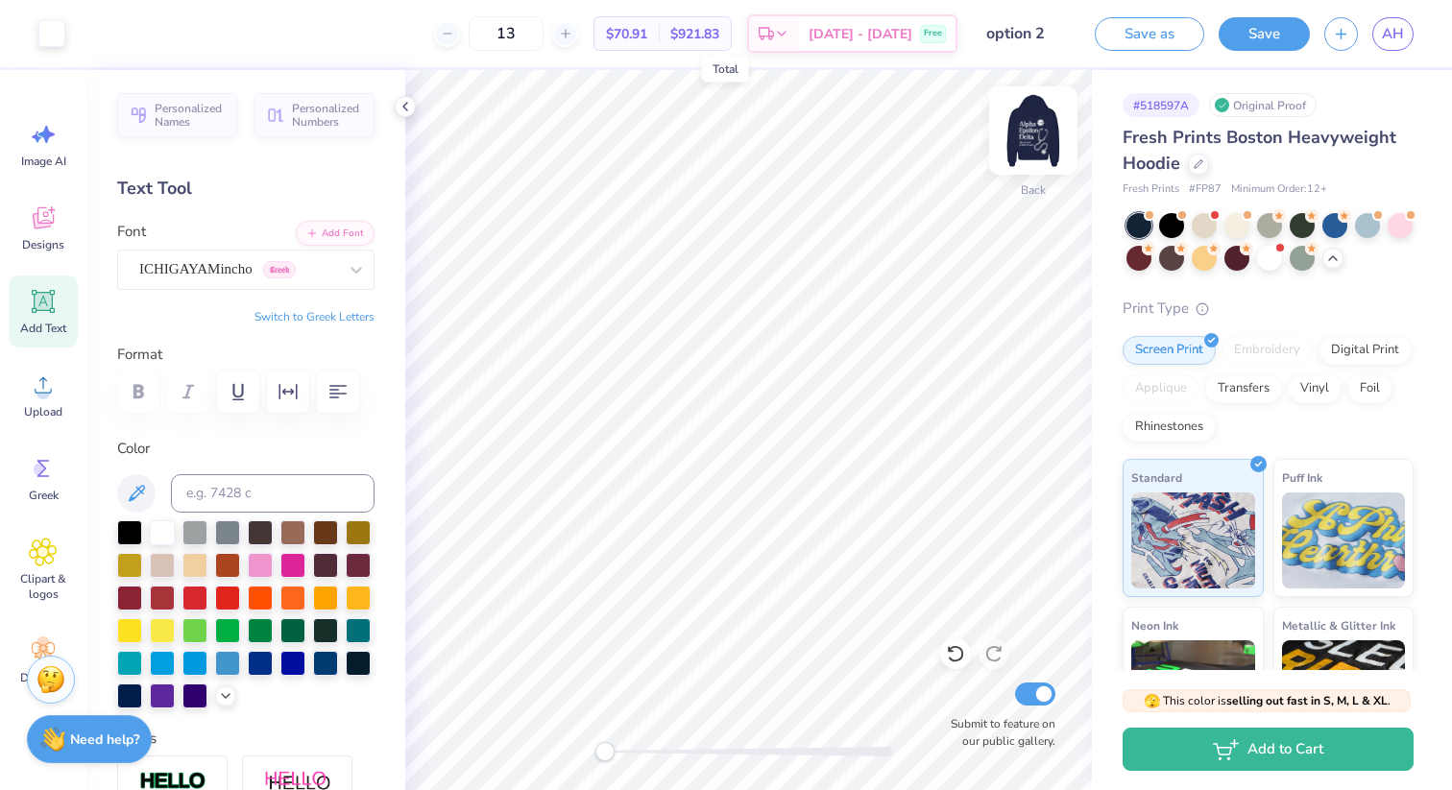
click at [1037, 133] on img at bounding box center [1033, 130] width 77 height 77
